Goal: Information Seeking & Learning: Learn about a topic

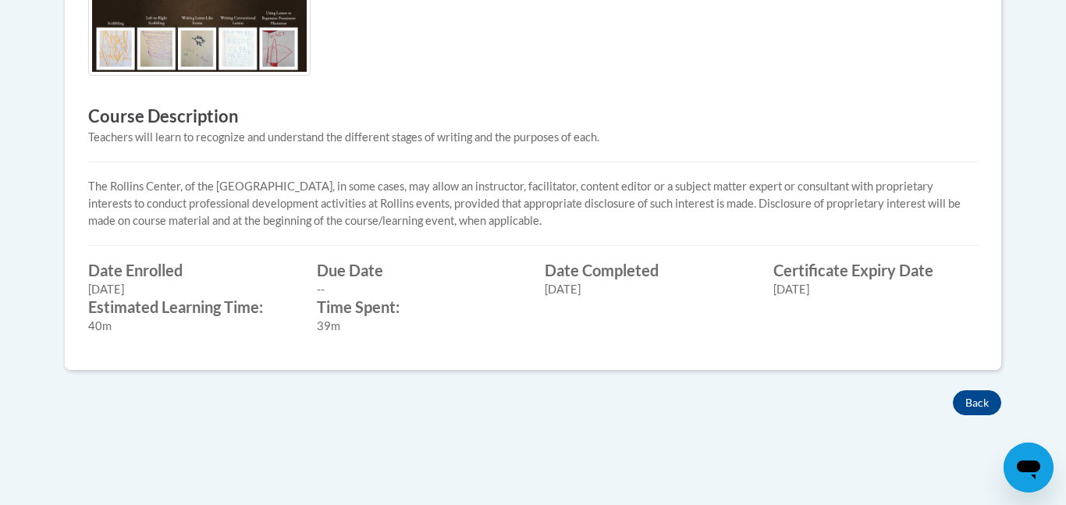
scroll to position [571, 0]
click at [972, 404] on button "Back" at bounding box center [977, 402] width 48 height 25
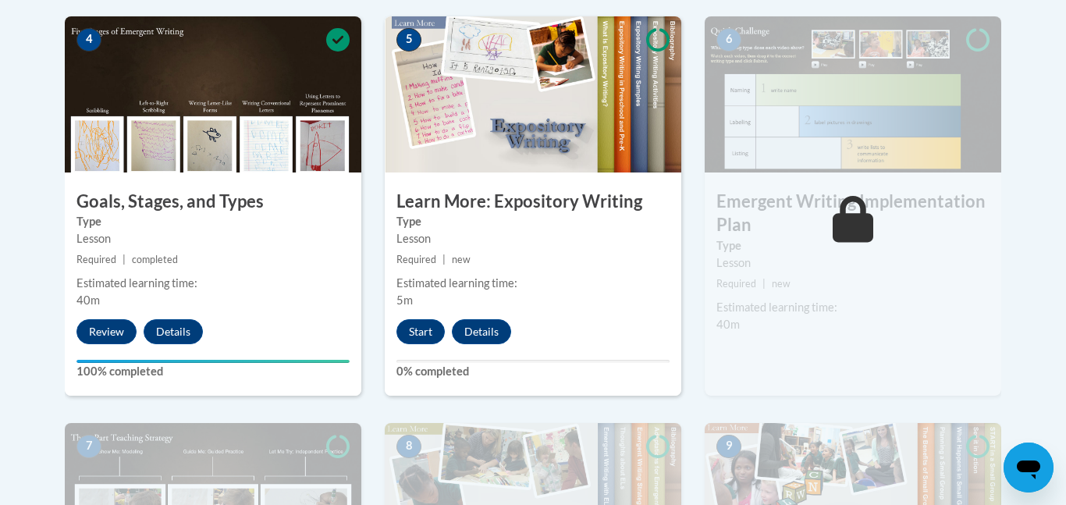
scroll to position [938, 0]
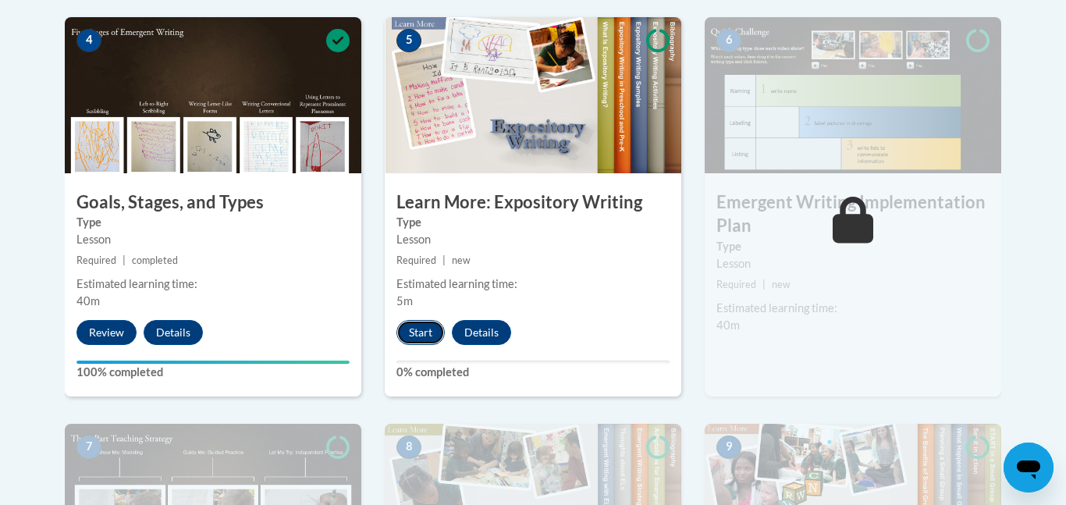
click at [422, 320] on button "Start" at bounding box center [421, 332] width 48 height 25
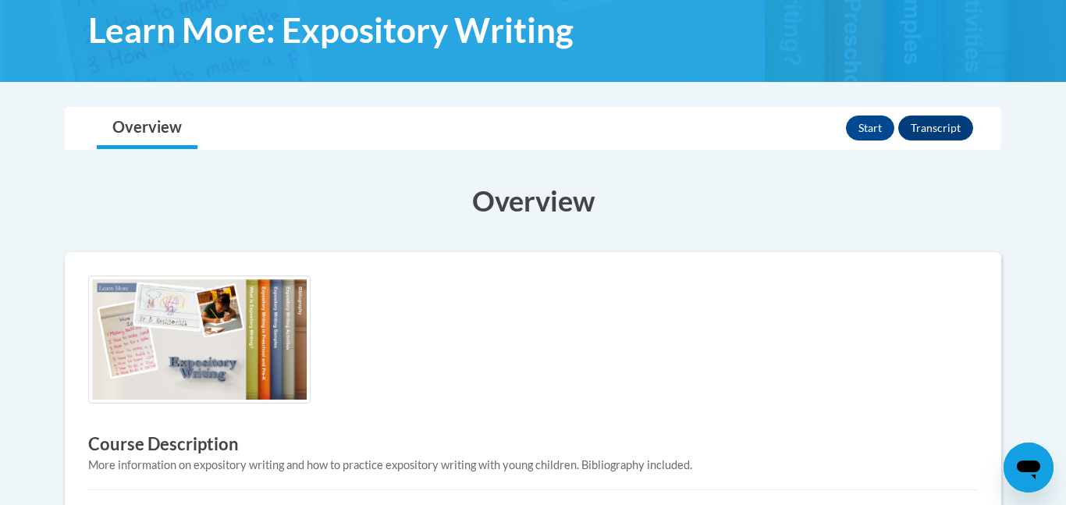
scroll to position [247, 0]
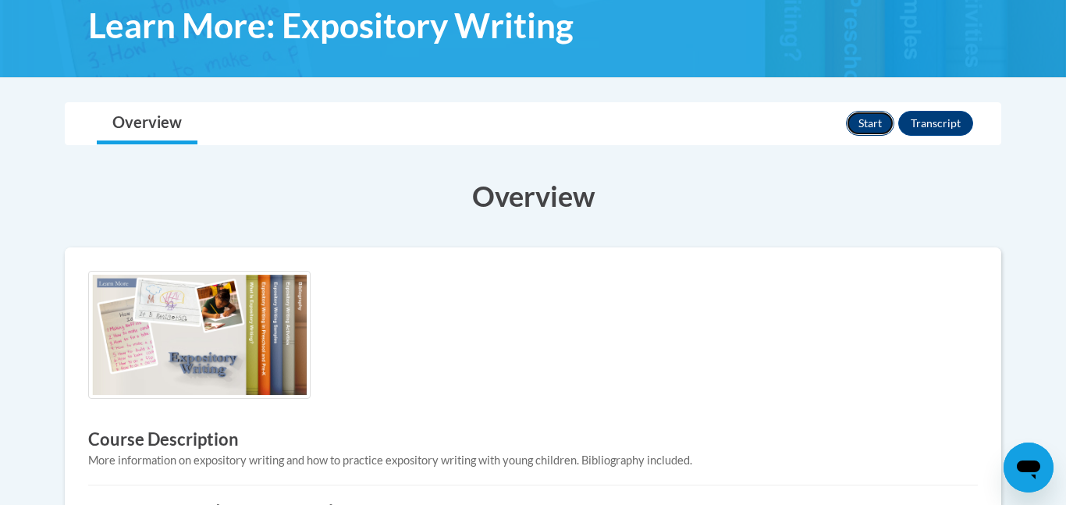
click at [862, 123] on button "Start" at bounding box center [870, 123] width 48 height 25
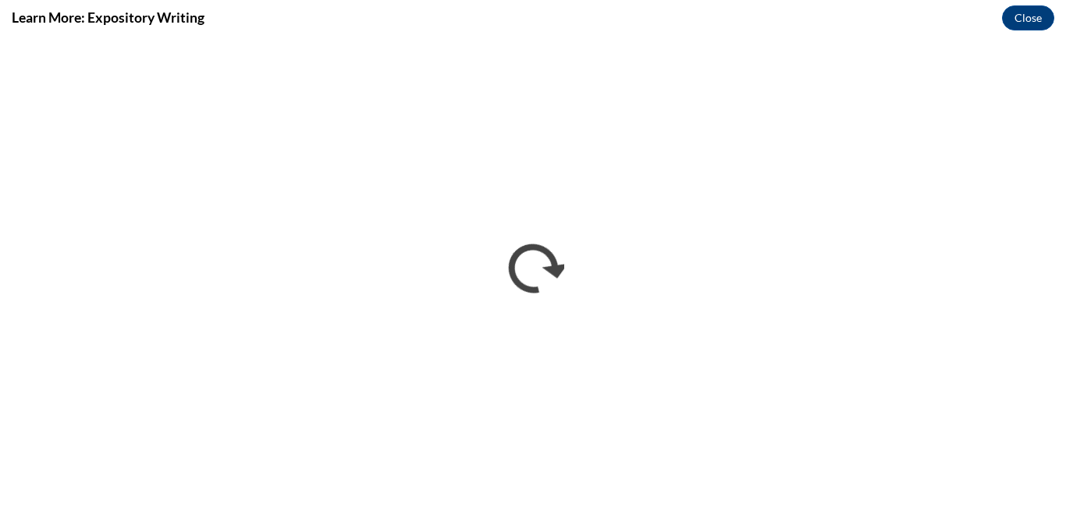
scroll to position [0, 0]
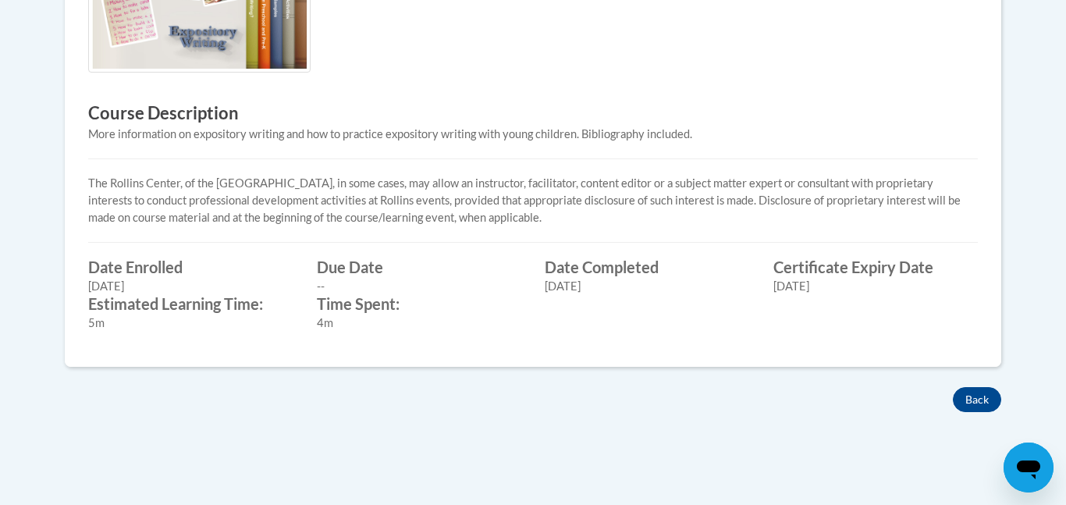
scroll to position [578, 0]
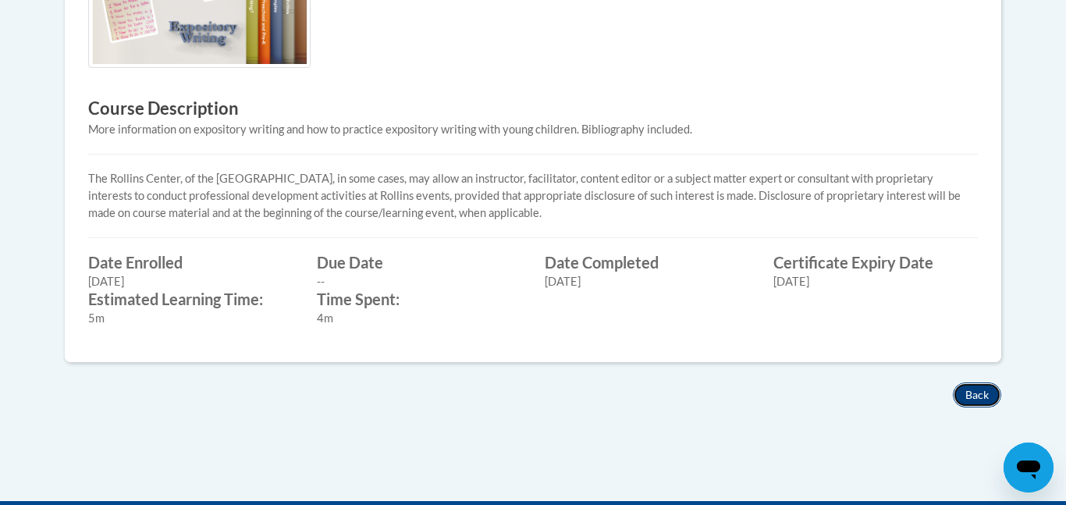
click at [984, 406] on button "Back" at bounding box center [977, 394] width 48 height 25
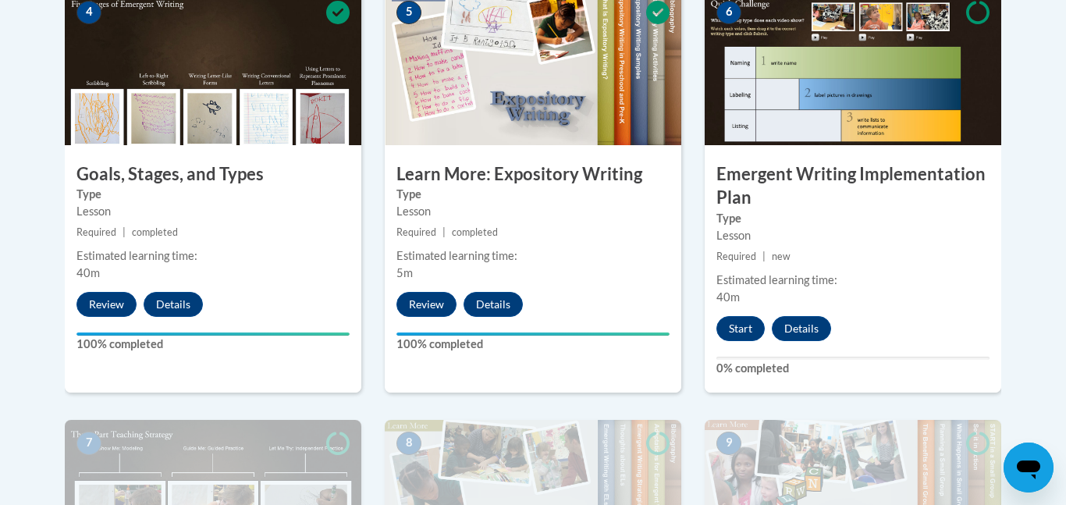
scroll to position [965, 0]
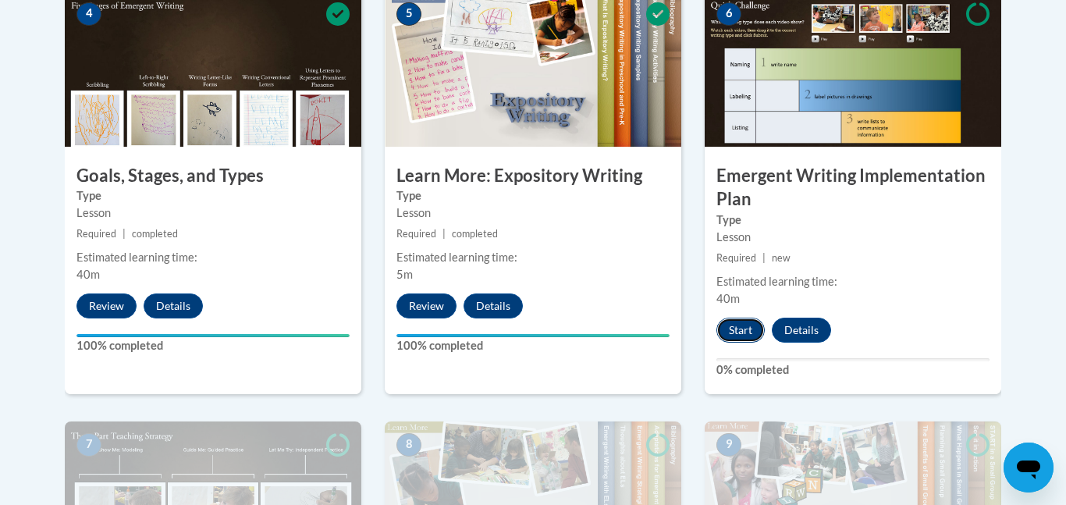
click at [738, 318] on button "Start" at bounding box center [741, 330] width 48 height 25
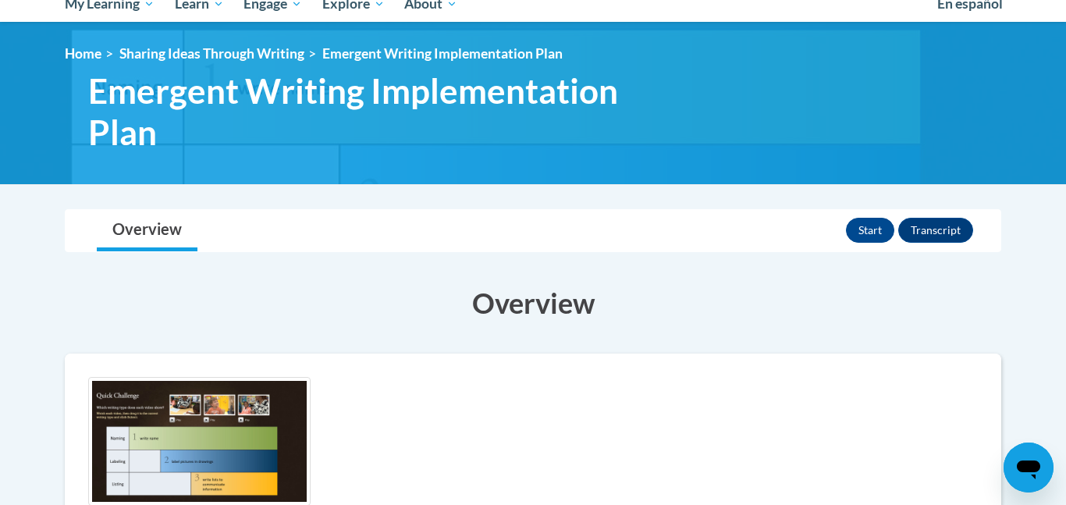
scroll to position [183, 0]
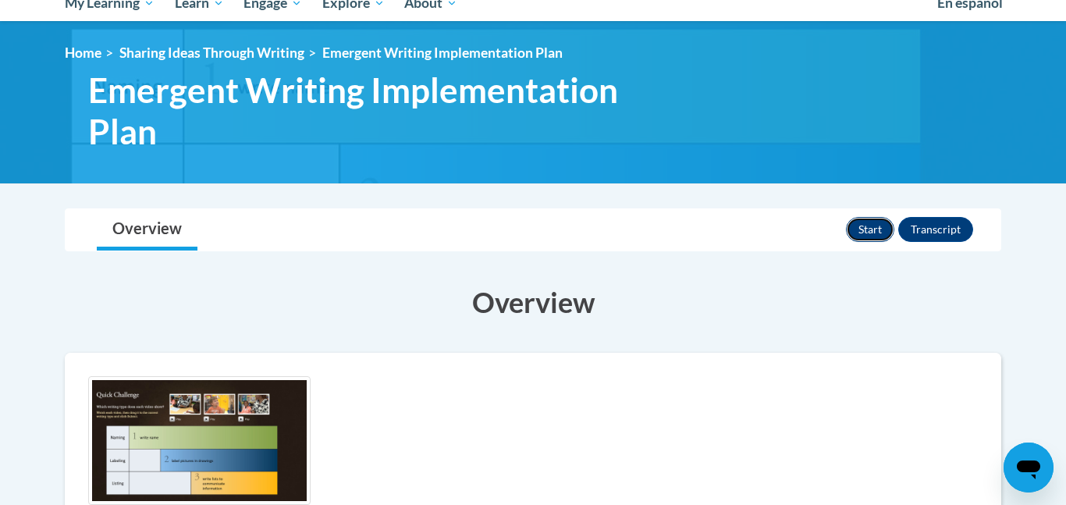
click at [866, 235] on button "Start" at bounding box center [870, 229] width 48 height 25
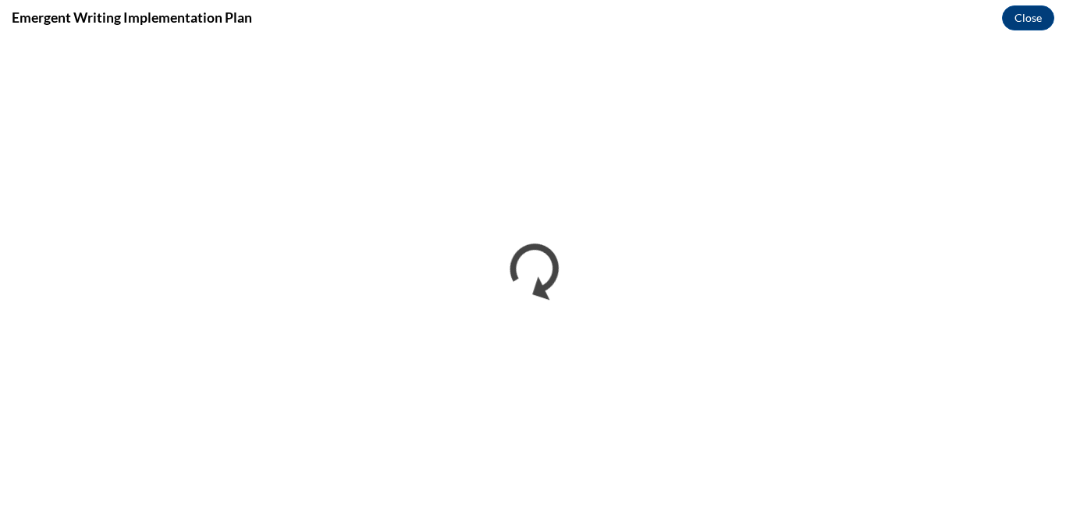
scroll to position [0, 0]
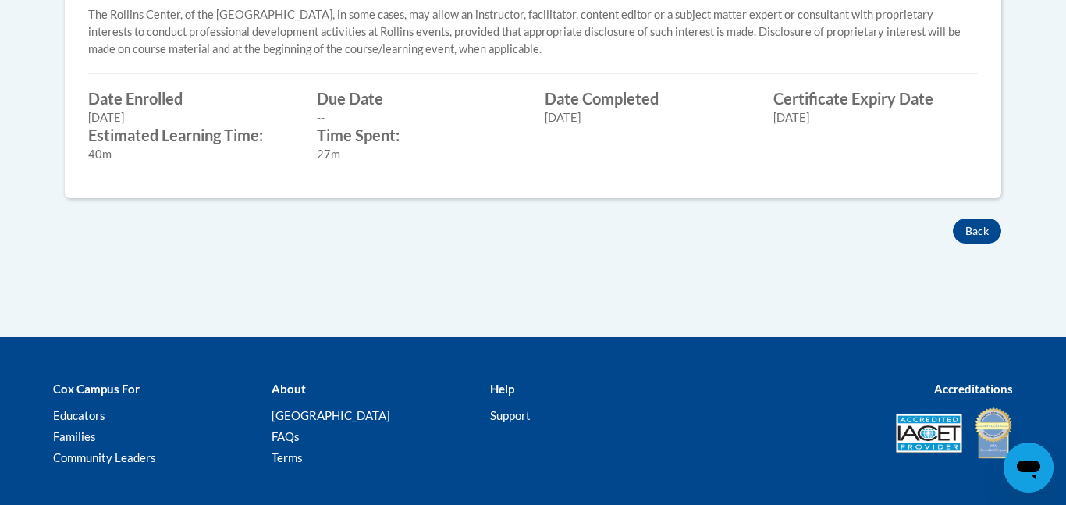
scroll to position [789, 0]
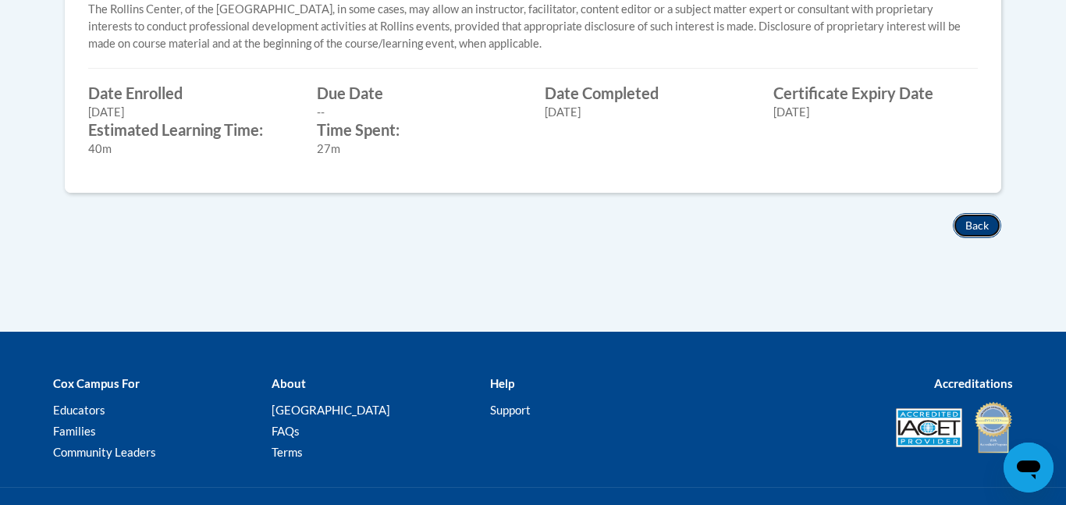
click at [968, 223] on button "Back" at bounding box center [977, 225] width 48 height 25
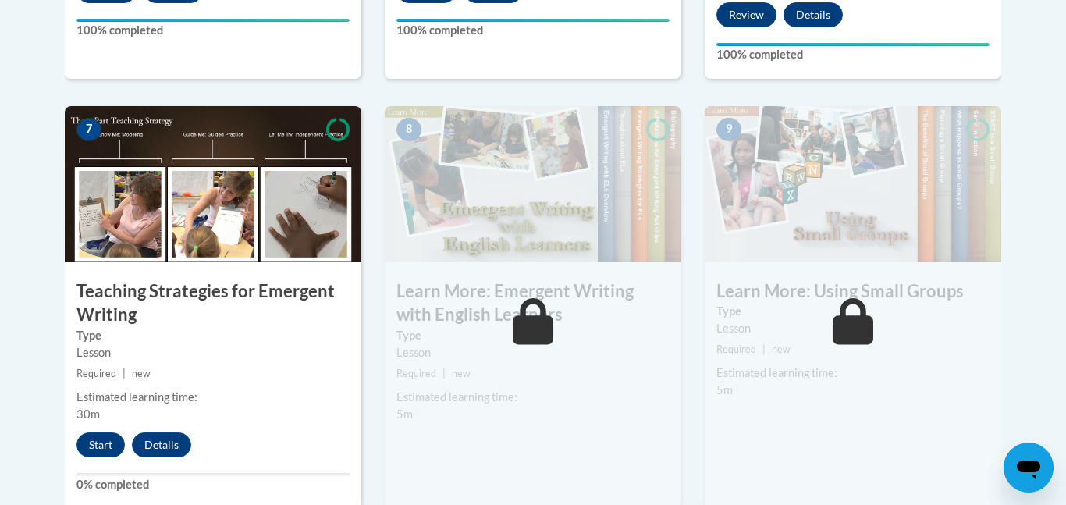
scroll to position [1281, 0]
